Goal: Task Accomplishment & Management: Complete application form

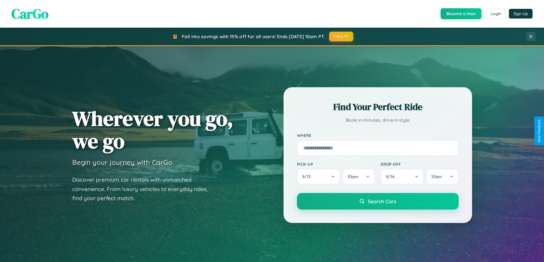
scroll to position [1099, 0]
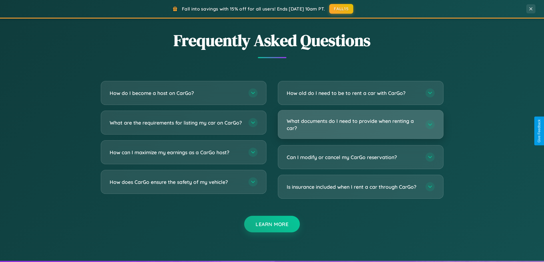
click at [360, 125] on h3 "What documents do I need to provide when renting a car?" at bounding box center [353, 125] width 133 height 14
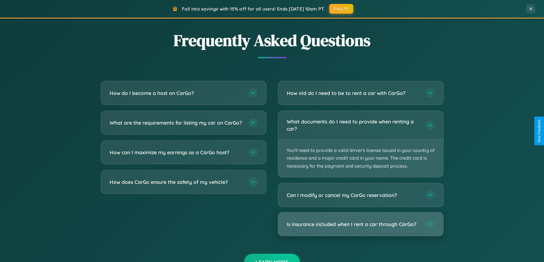
click at [360, 225] on h3 "Is insurance included when I rent a car through CarGo?" at bounding box center [353, 224] width 133 height 7
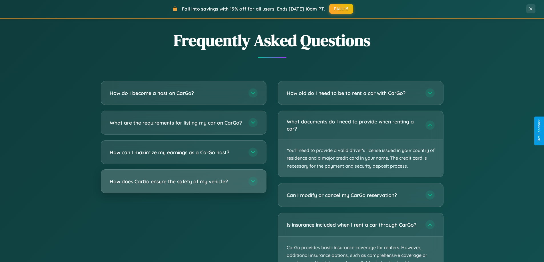
click at [183, 185] on h3 "How does CarGo ensure the safety of my vehicle?" at bounding box center [176, 181] width 133 height 7
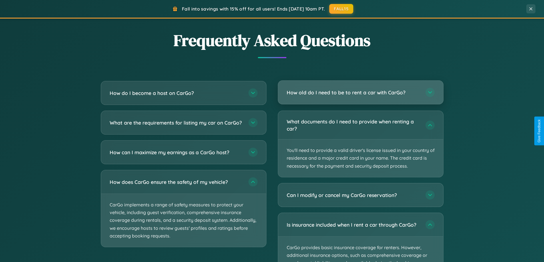
click at [360, 93] on h3 "How old do I need to be to rent a car with CarGo?" at bounding box center [353, 92] width 133 height 7
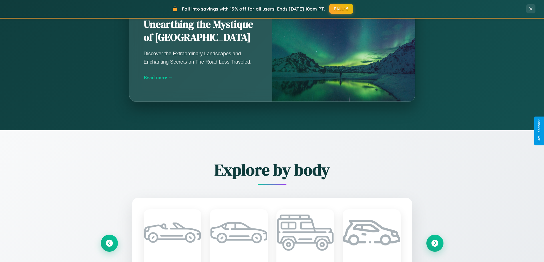
scroll to position [393, 0]
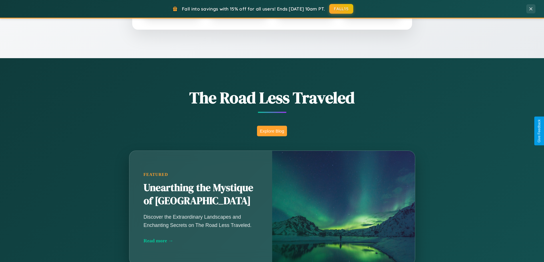
click at [272, 131] on button "Explore Blog" at bounding box center [272, 131] width 30 height 11
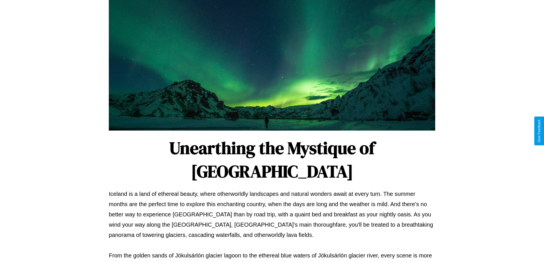
scroll to position [185, 0]
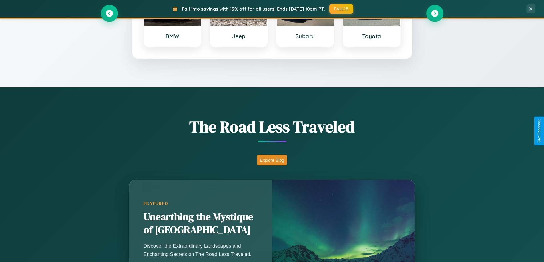
scroll to position [246, 0]
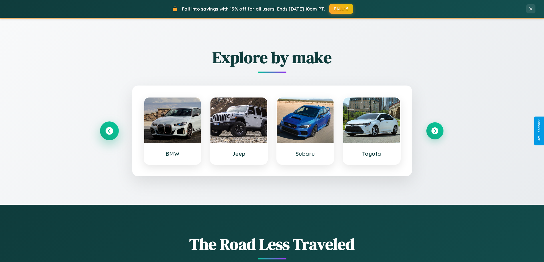
click at [109, 131] on icon at bounding box center [109, 131] width 8 height 8
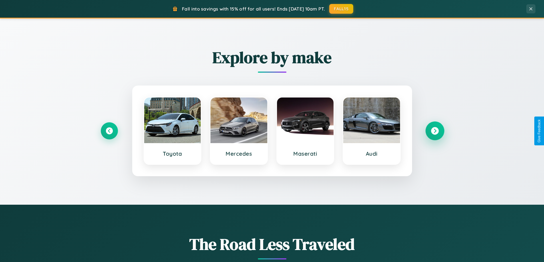
click at [435, 131] on icon at bounding box center [435, 131] width 8 height 8
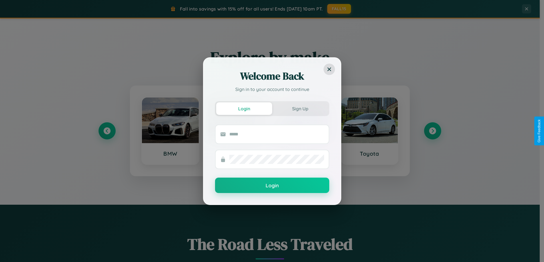
scroll to position [0, 0]
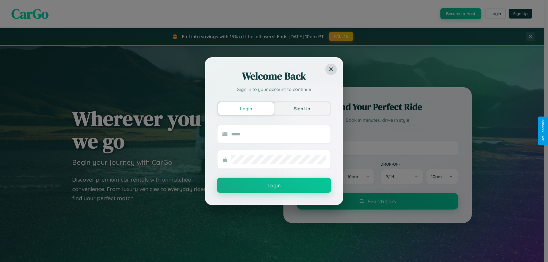
click at [301, 111] on button "Sign Up" at bounding box center [302, 109] width 56 height 13
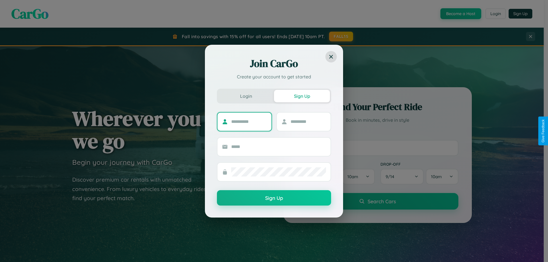
click at [249, 122] on input "text" at bounding box center [249, 121] width 36 height 9
type input "******"
click at [308, 122] on input "text" at bounding box center [309, 121] width 36 height 9
type input "*****"
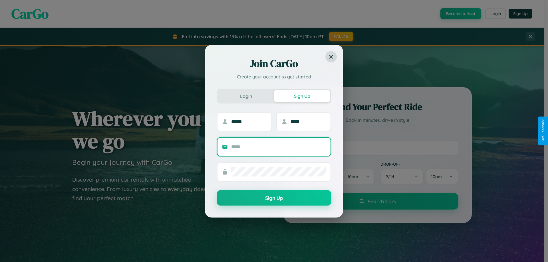
click at [279, 147] on input "text" at bounding box center [278, 147] width 95 height 9
type input "**********"
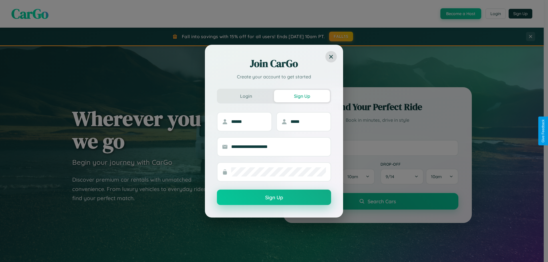
click at [274, 198] on button "Sign Up" at bounding box center [274, 197] width 114 height 15
